Goal: Task Accomplishment & Management: Manage account settings

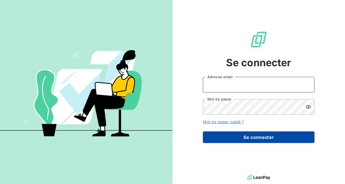
type input "[EMAIL_ADDRESS][DOMAIN_NAME]"
click at [248, 136] on button "Se connecter" at bounding box center [259, 138] width 112 height 12
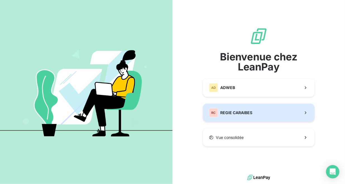
click at [255, 118] on button "RC REGIE CARAIBES" at bounding box center [259, 113] width 112 height 18
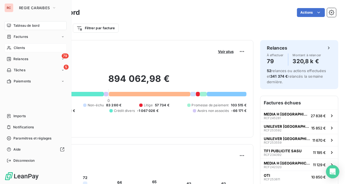
click at [16, 48] on span "Clients" at bounding box center [19, 47] width 11 height 5
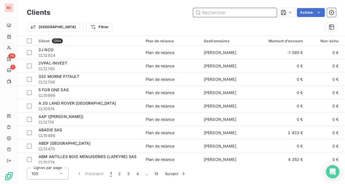
click at [218, 11] on input "text" at bounding box center [235, 12] width 84 height 9
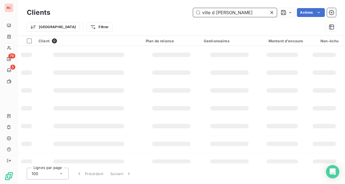
click at [213, 13] on input "ville d [PERSON_NAME]" at bounding box center [235, 12] width 84 height 9
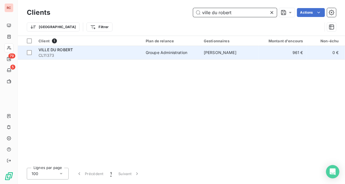
type input "ville du robert"
click at [201, 55] on td "[PERSON_NAME]" at bounding box center [229, 52] width 58 height 13
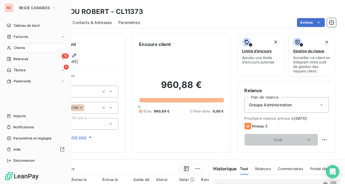
drag, startPoint x: 21, startPoint y: 47, endPoint x: 27, endPoint y: 45, distance: 6.8
click at [21, 47] on span "Clients" at bounding box center [19, 47] width 11 height 5
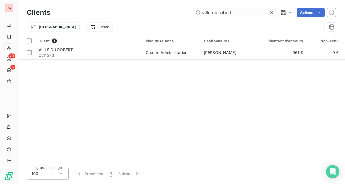
drag, startPoint x: 235, startPoint y: 14, endPoint x: 197, endPoint y: 14, distance: 38.2
click at [197, 14] on input "ville du robert" at bounding box center [235, 12] width 84 height 9
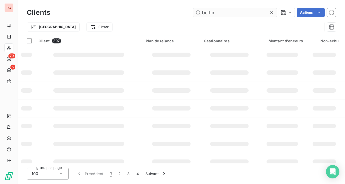
type input "bertin"
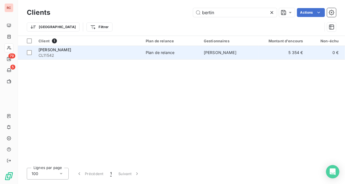
click at [90, 50] on div "[PERSON_NAME]" at bounding box center [88, 50] width 100 height 6
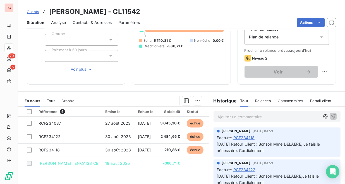
scroll to position [56, 0]
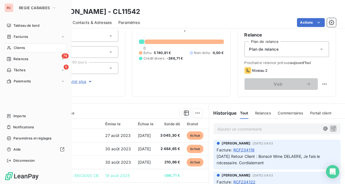
click at [21, 47] on span "Clients" at bounding box center [19, 47] width 11 height 5
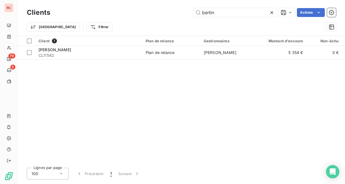
drag, startPoint x: 229, startPoint y: 12, endPoint x: 188, endPoint y: 11, distance: 40.5
click at [188, 11] on div "bertin Actions" at bounding box center [196, 12] width 279 height 9
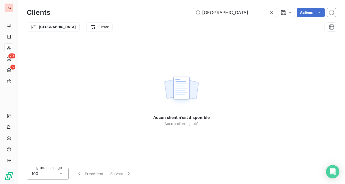
drag, startPoint x: 247, startPoint y: 12, endPoint x: 187, endPoint y: 12, distance: 59.7
click at [187, 12] on div "mairie de st pierre Actions" at bounding box center [196, 12] width 279 height 9
drag, startPoint x: 233, startPoint y: 14, endPoint x: 190, endPoint y: 13, distance: 43.0
click at [190, 13] on div "Saint-pierre Actions" at bounding box center [196, 12] width 279 height 9
drag, startPoint x: 264, startPoint y: 13, endPoint x: 197, endPoint y: 11, distance: 66.4
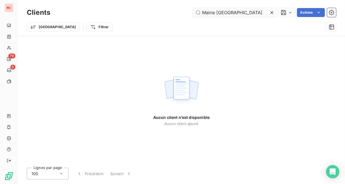
click at [197, 11] on input "Mairie [GEOGRAPHIC_DATA]" at bounding box center [235, 12] width 84 height 9
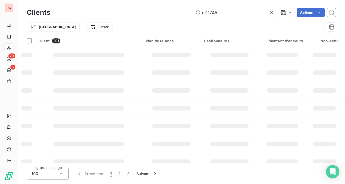
type input "cl11745"
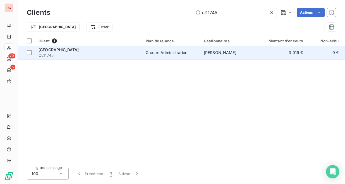
click at [170, 52] on div "Groupe Administration" at bounding box center [167, 53] width 42 height 6
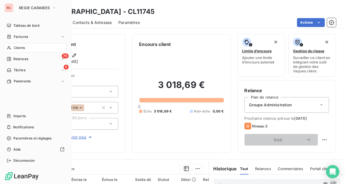
drag, startPoint x: 22, startPoint y: 47, endPoint x: 36, endPoint y: 43, distance: 14.7
click at [22, 47] on span "Clients" at bounding box center [19, 47] width 11 height 5
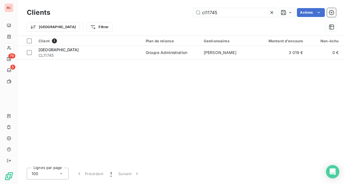
drag, startPoint x: 226, startPoint y: 11, endPoint x: 191, endPoint y: 10, distance: 35.2
click at [191, 10] on div "cl11745 Actions" at bounding box center [196, 12] width 279 height 9
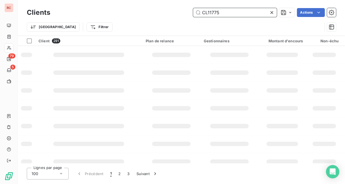
type input "CL11775"
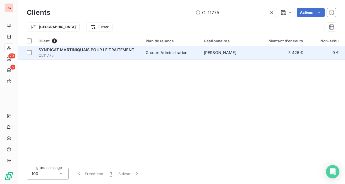
click at [82, 46] on td "SYNDICAT MARTINIQUAIS POUR LE TRAITEMENT ET LA VALORISATION DES DECHE CL11775" at bounding box center [88, 52] width 107 height 13
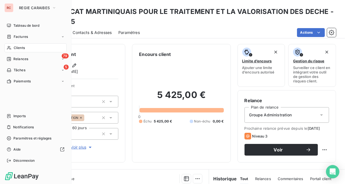
click at [20, 48] on span "Clients" at bounding box center [19, 47] width 11 height 5
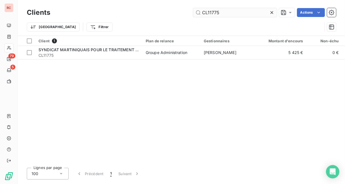
drag, startPoint x: 232, startPoint y: 13, endPoint x: 201, endPoint y: 8, distance: 31.3
click at [201, 8] on input "CL11775" at bounding box center [235, 12] width 84 height 9
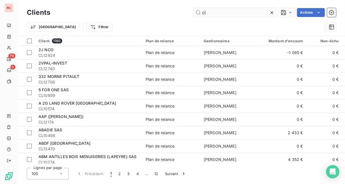
type input "c"
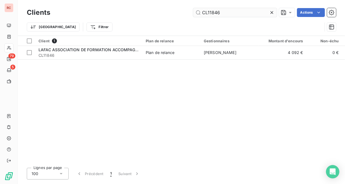
type input "CL11846"
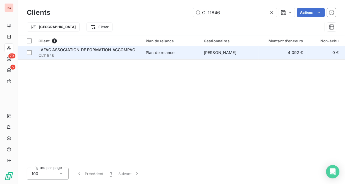
click at [146, 52] on div "Plan de relance" at bounding box center [160, 53] width 29 height 6
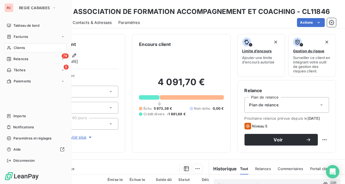
click at [18, 48] on span "Clients" at bounding box center [19, 47] width 11 height 5
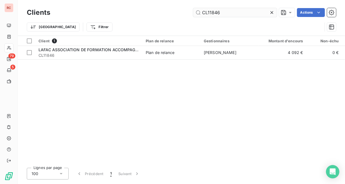
drag, startPoint x: 207, startPoint y: 11, endPoint x: 248, endPoint y: 11, distance: 40.7
click at [248, 11] on input "CL11846" at bounding box center [235, 12] width 84 height 9
click at [222, 12] on input "CL11846" at bounding box center [235, 12] width 84 height 9
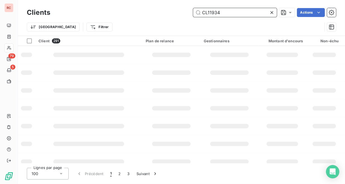
type input "CL11934"
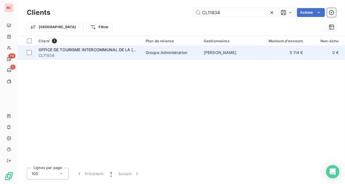
click at [144, 52] on td "Groupe Administration" at bounding box center [171, 52] width 58 height 13
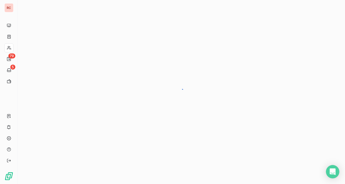
click at [144, 52] on div at bounding box center [181, 92] width 327 height 184
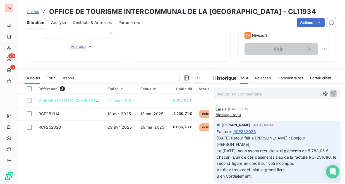
scroll to position [111, 0]
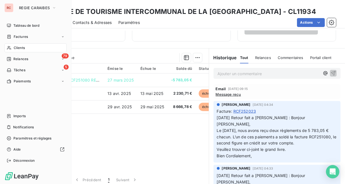
click at [20, 47] on span "Clients" at bounding box center [19, 47] width 11 height 5
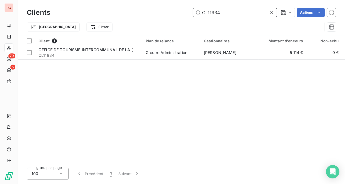
click at [209, 12] on input "CL11934" at bounding box center [235, 12] width 84 height 9
drag, startPoint x: 207, startPoint y: 11, endPoint x: 230, endPoint y: 13, distance: 22.1
click at [230, 13] on input "CL11934" at bounding box center [235, 12] width 84 height 9
type input "CL12892"
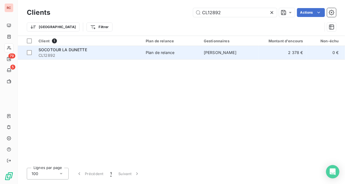
click at [170, 50] on div "Plan de relance" at bounding box center [160, 53] width 29 height 6
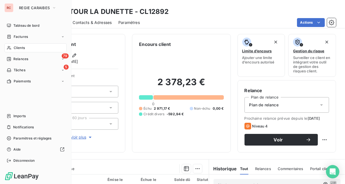
drag, startPoint x: 19, startPoint y: 47, endPoint x: 24, endPoint y: 44, distance: 6.3
click at [19, 47] on span "Clients" at bounding box center [19, 47] width 11 height 5
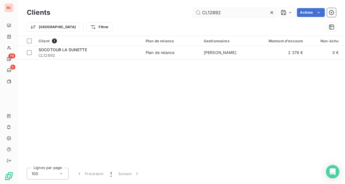
drag, startPoint x: 207, startPoint y: 13, endPoint x: 239, endPoint y: 12, distance: 31.5
click at [239, 12] on input "CL12892" at bounding box center [235, 12] width 84 height 9
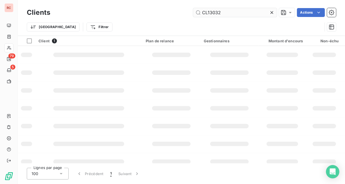
type input "CL13032"
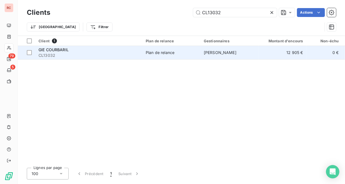
click at [160, 54] on div "Plan de relance" at bounding box center [160, 53] width 29 height 6
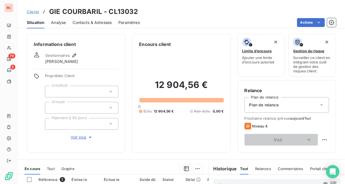
scroll to position [111, 0]
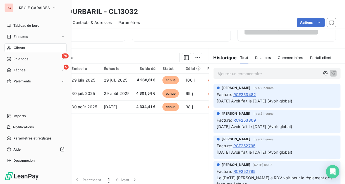
click at [17, 49] on span "Clients" at bounding box center [19, 47] width 11 height 5
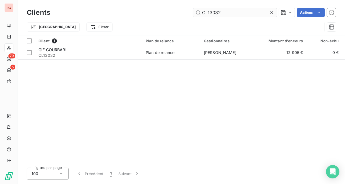
drag, startPoint x: 207, startPoint y: 13, endPoint x: 249, endPoint y: 13, distance: 42.4
click at [249, 13] on input "CL13032" at bounding box center [235, 12] width 84 height 9
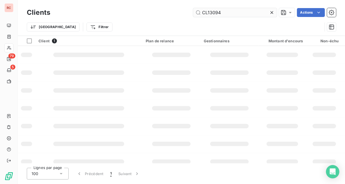
type input "CL13094"
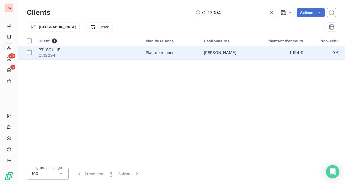
click at [147, 53] on div "Plan de relance" at bounding box center [160, 53] width 29 height 6
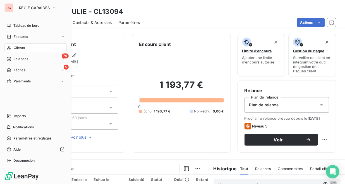
click at [18, 48] on span "Clients" at bounding box center [19, 47] width 11 height 5
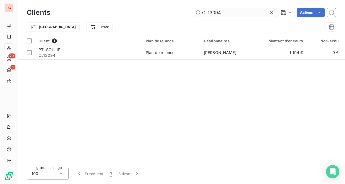
drag, startPoint x: 207, startPoint y: 13, endPoint x: 245, endPoint y: 13, distance: 37.4
click at [245, 13] on input "CL13094" at bounding box center [235, 12] width 84 height 9
click at [231, 15] on input "CL13094" at bounding box center [235, 12] width 84 height 9
drag, startPoint x: 231, startPoint y: 15, endPoint x: 206, endPoint y: 8, distance: 25.4
click at [206, 8] on input "CL13094" at bounding box center [235, 12] width 84 height 9
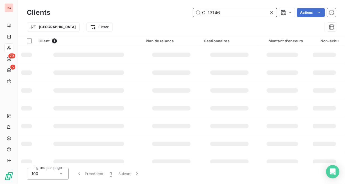
type input "CL13146"
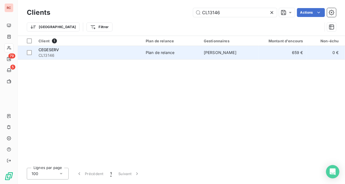
click at [172, 52] on div "Plan de relance" at bounding box center [160, 53] width 29 height 6
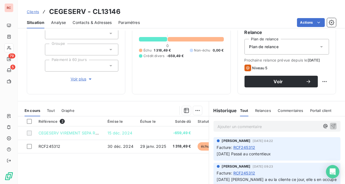
scroll to position [83, 0]
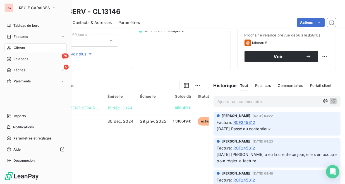
click at [20, 47] on span "Clients" at bounding box center [19, 47] width 11 height 5
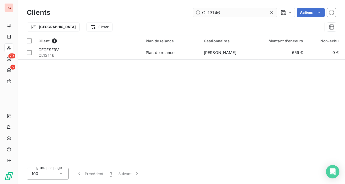
drag, startPoint x: 207, startPoint y: 12, endPoint x: 239, endPoint y: 10, distance: 31.9
click at [239, 10] on input "CL13146" at bounding box center [235, 12] width 84 height 9
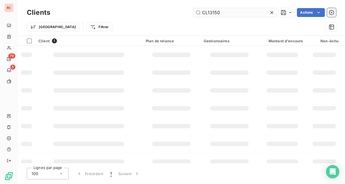
type input "CL13150"
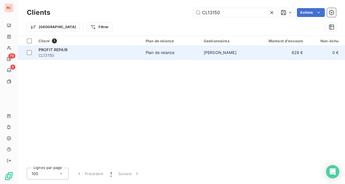
click at [162, 53] on div "Plan de relance" at bounding box center [160, 53] width 29 height 6
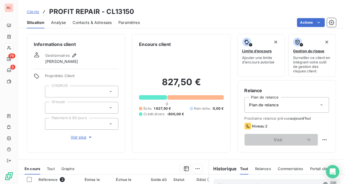
scroll to position [114, 0]
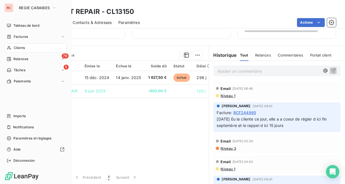
click at [16, 48] on span "Clients" at bounding box center [19, 47] width 11 height 5
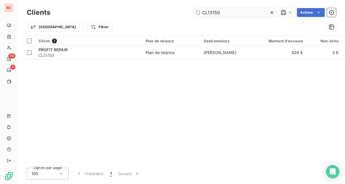
drag, startPoint x: 208, startPoint y: 11, endPoint x: 236, endPoint y: 12, distance: 27.9
click at [236, 12] on input "CL13150" at bounding box center [235, 12] width 84 height 9
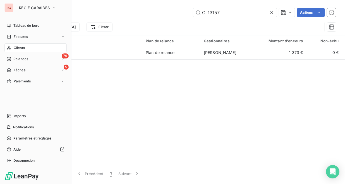
click at [27, 48] on div "Clients" at bounding box center [35, 48] width 62 height 9
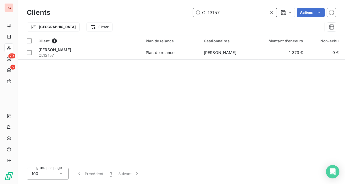
drag, startPoint x: 207, startPoint y: 14, endPoint x: 242, endPoint y: 13, distance: 35.2
click at [242, 13] on input "CL13157" at bounding box center [235, 12] width 84 height 9
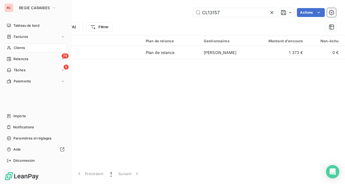
drag, startPoint x: 25, startPoint y: 48, endPoint x: 28, endPoint y: 46, distance: 2.9
click at [25, 48] on div "Clients" at bounding box center [35, 48] width 62 height 9
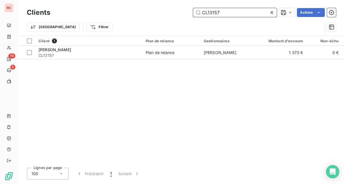
click at [213, 13] on input "CL13157" at bounding box center [235, 12] width 84 height 9
drag, startPoint x: 207, startPoint y: 14, endPoint x: 234, endPoint y: 15, distance: 26.5
click at [234, 15] on input "CL13157" at bounding box center [235, 12] width 84 height 9
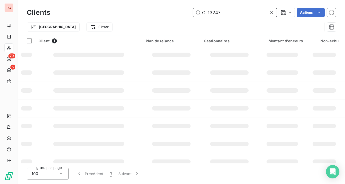
type input "CL13247"
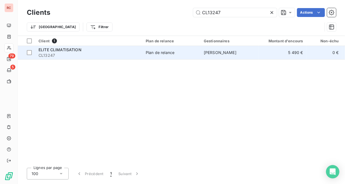
click at [162, 52] on div "Plan de relance" at bounding box center [160, 53] width 29 height 6
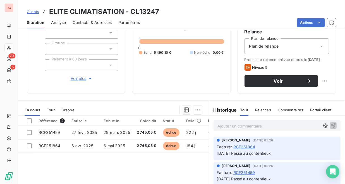
scroll to position [118, 0]
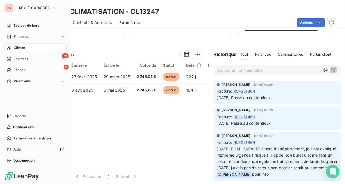
drag, startPoint x: 20, startPoint y: 47, endPoint x: 24, endPoint y: 47, distance: 3.4
click at [20, 47] on span "Clients" at bounding box center [19, 47] width 11 height 5
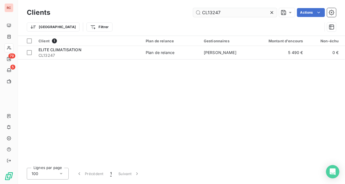
drag, startPoint x: 207, startPoint y: 11, endPoint x: 235, endPoint y: 11, distance: 27.9
click at [235, 11] on input "CL13247" at bounding box center [235, 12] width 84 height 9
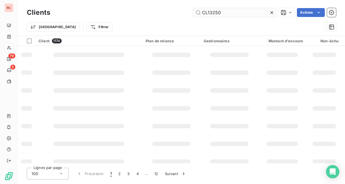
type input "CL13250"
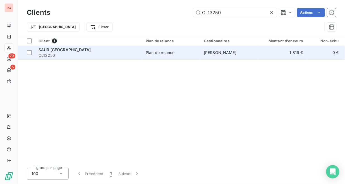
click at [171, 52] on div "Plan de relance" at bounding box center [160, 53] width 29 height 6
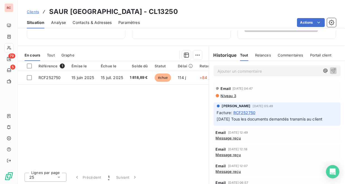
scroll to position [114, 0]
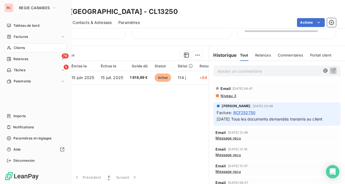
click at [21, 47] on span "Clients" at bounding box center [19, 47] width 11 height 5
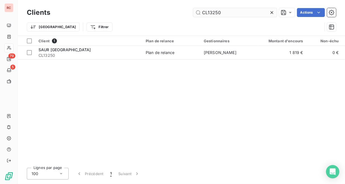
drag, startPoint x: 207, startPoint y: 13, endPoint x: 236, endPoint y: 13, distance: 28.7
click at [236, 13] on input "CL13250" at bounding box center [235, 12] width 84 height 9
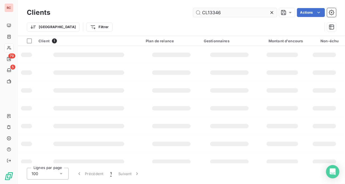
type input "CL13346"
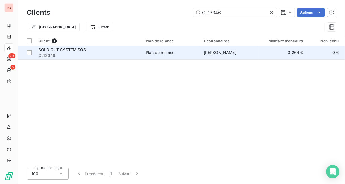
click at [150, 52] on div "Plan de relance" at bounding box center [160, 53] width 29 height 6
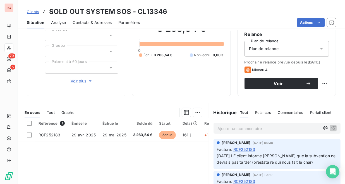
scroll to position [111, 0]
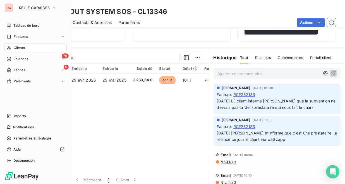
click at [21, 48] on span "Clients" at bounding box center [19, 47] width 11 height 5
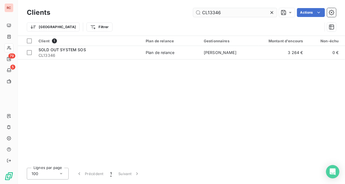
drag, startPoint x: 207, startPoint y: 12, endPoint x: 239, endPoint y: 12, distance: 32.1
click at [239, 12] on input "CL13346" at bounding box center [235, 12] width 84 height 9
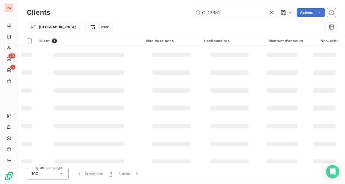
type input "CL13352"
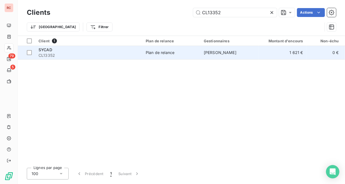
click at [165, 54] on div "Plan de relance" at bounding box center [160, 53] width 29 height 6
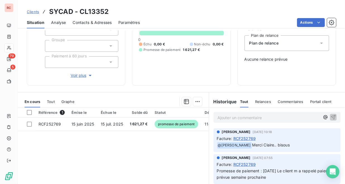
scroll to position [109, 0]
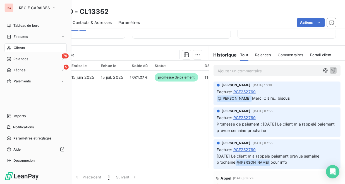
click at [15, 47] on span "Clients" at bounding box center [19, 47] width 11 height 5
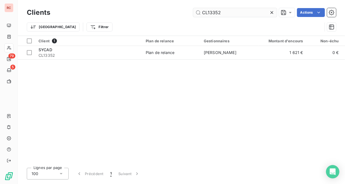
drag, startPoint x: 207, startPoint y: 11, endPoint x: 252, endPoint y: 12, distance: 44.9
click at [252, 12] on input "CL13352" at bounding box center [235, 12] width 84 height 9
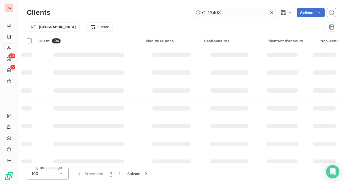
type input "CL13403"
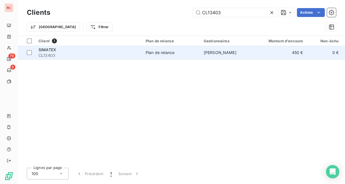
click at [218, 47] on td "[PERSON_NAME]" at bounding box center [229, 52] width 58 height 13
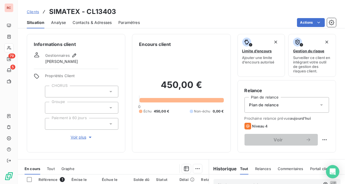
scroll to position [83, 0]
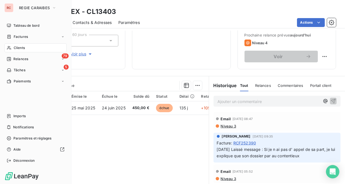
click at [19, 49] on span "Clients" at bounding box center [19, 47] width 11 height 5
